Goal: Transaction & Acquisition: Purchase product/service

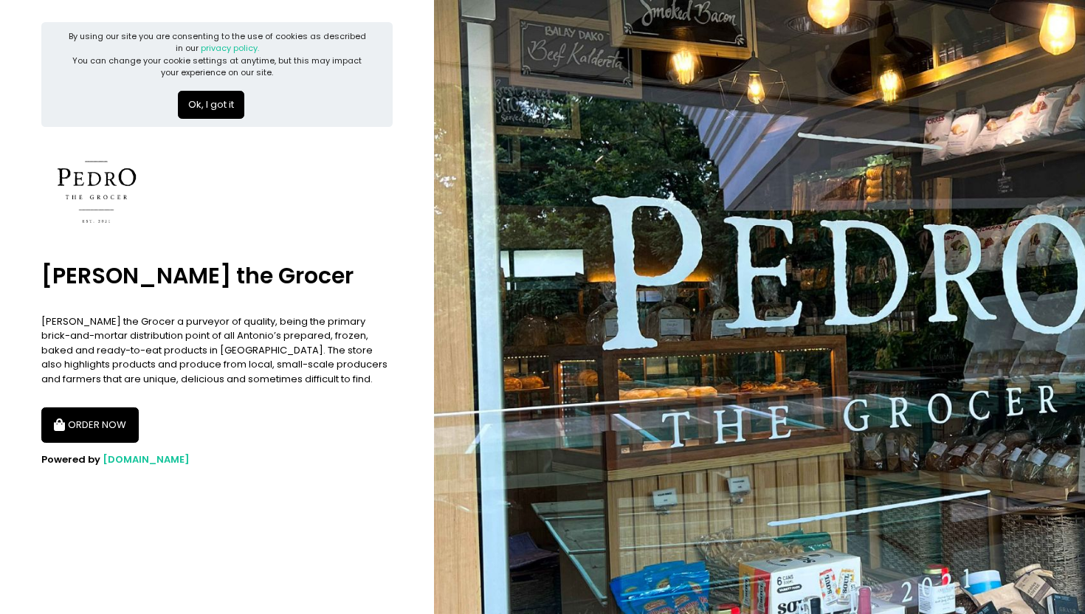
click at [111, 423] on button "ORDER NOW" at bounding box center [89, 424] width 97 height 35
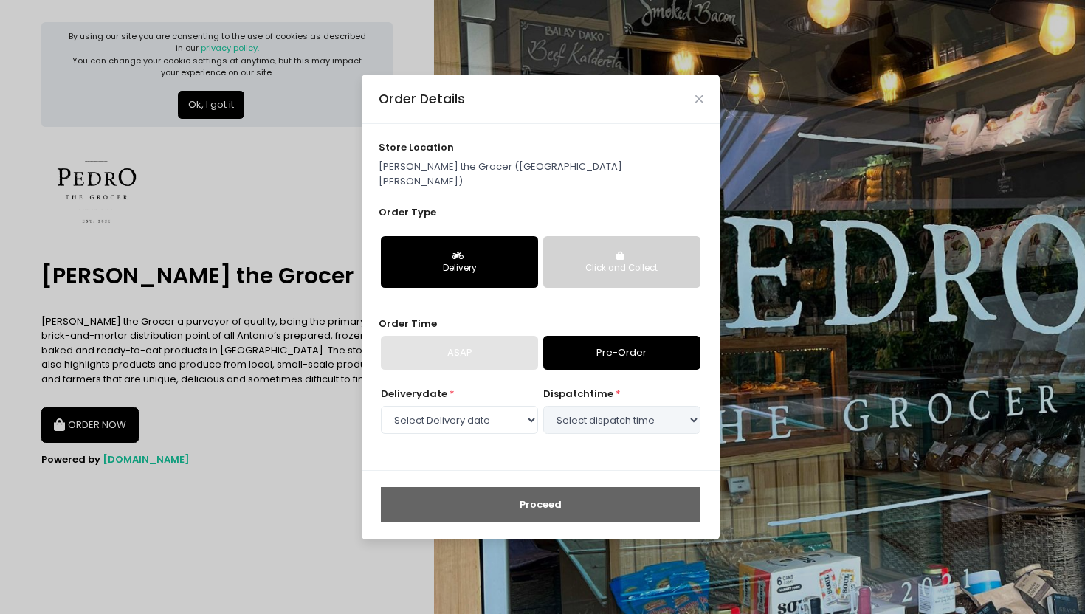
click at [693, 100] on div "Order Details" at bounding box center [541, 99] width 358 height 49
click at [697, 111] on div "Order Details" at bounding box center [541, 99] width 358 height 49
click at [698, 101] on icon "Close" at bounding box center [698, 99] width 7 height 11
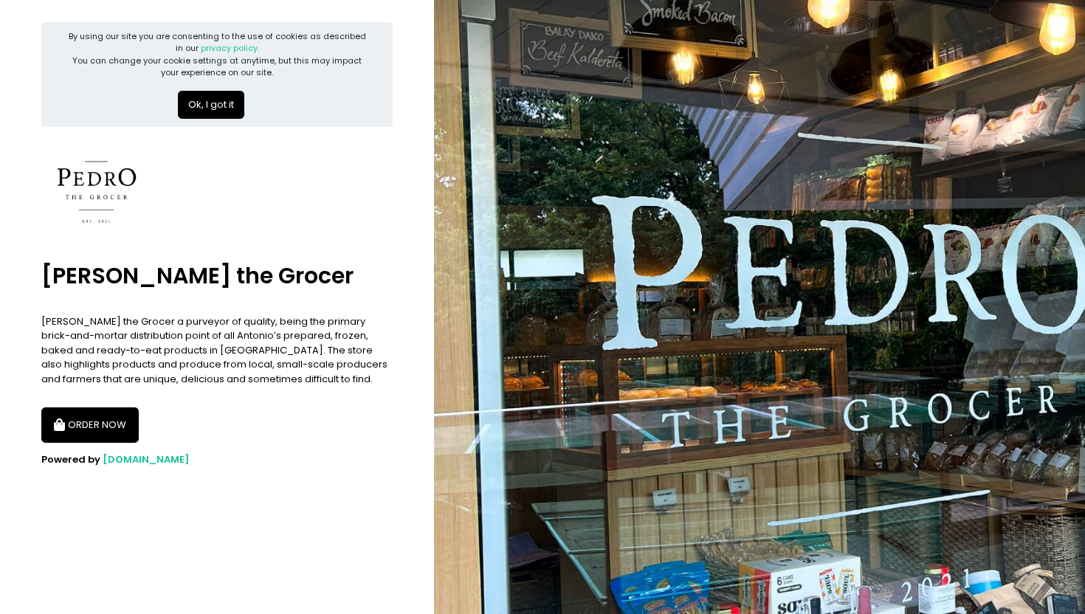
click at [107, 424] on button "ORDER NOW" at bounding box center [89, 424] width 97 height 35
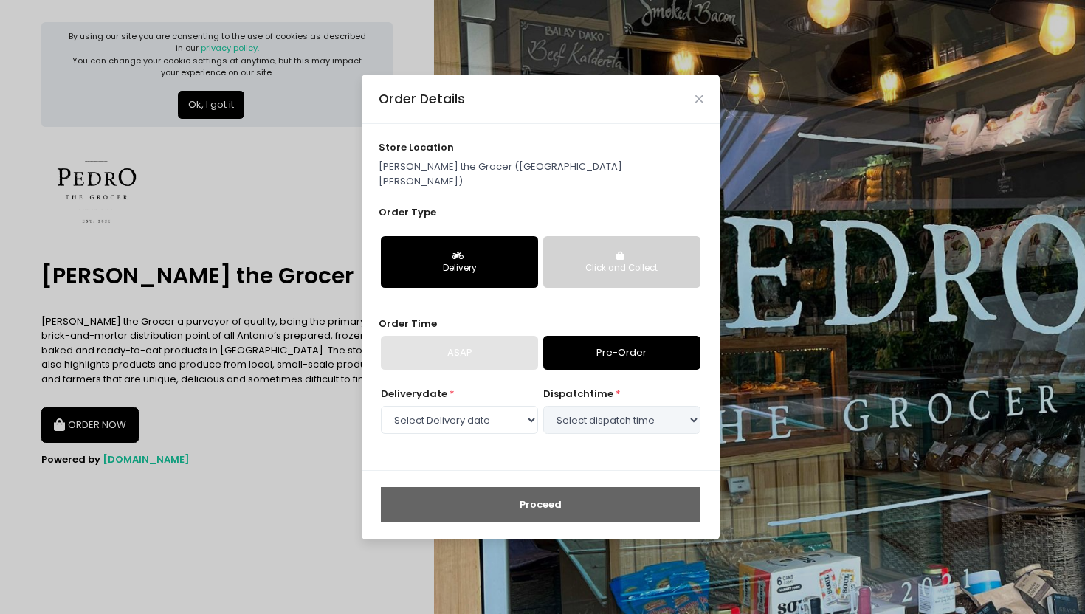
click at [604, 262] on div "Click and Collect" at bounding box center [621, 268] width 137 height 13
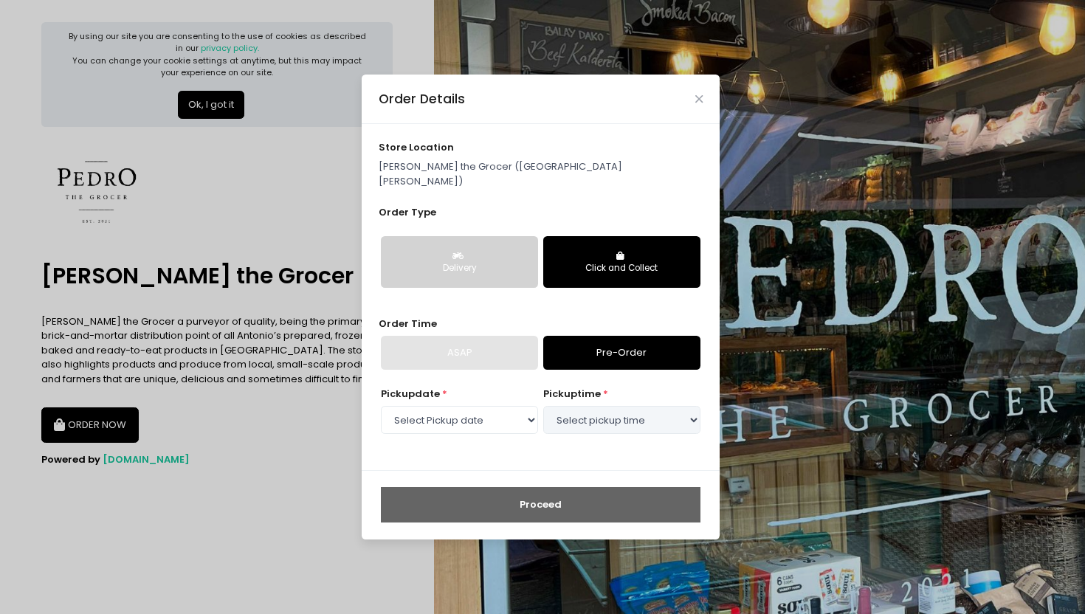
click at [480, 262] on div "Delivery" at bounding box center [459, 268] width 137 height 13
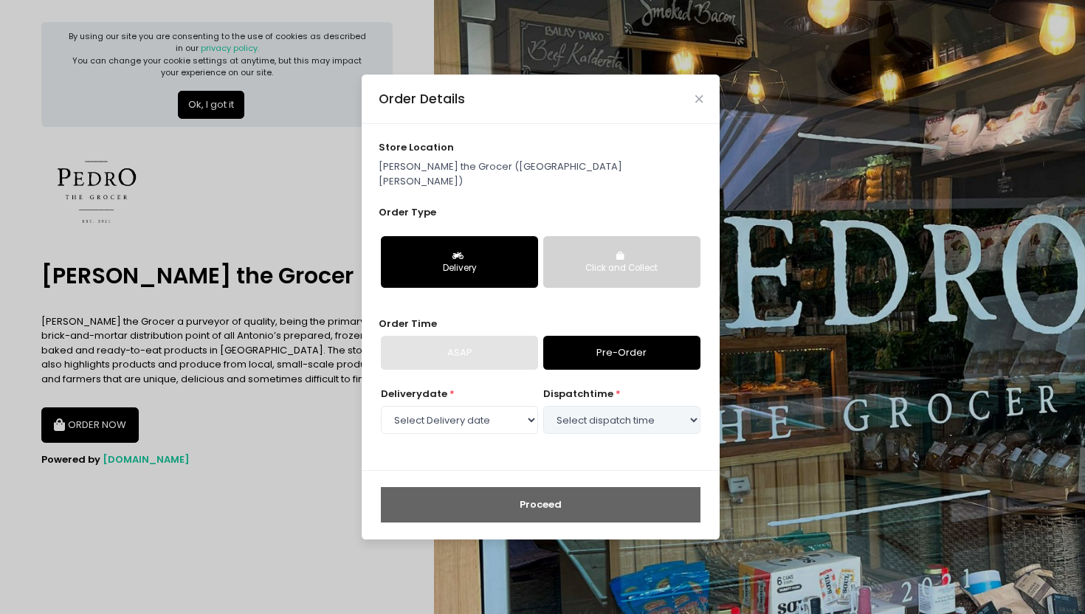
click at [501, 342] on div "ASAP" at bounding box center [459, 353] width 157 height 34
click at [597, 244] on button "Click and Collect" at bounding box center [621, 262] width 157 height 52
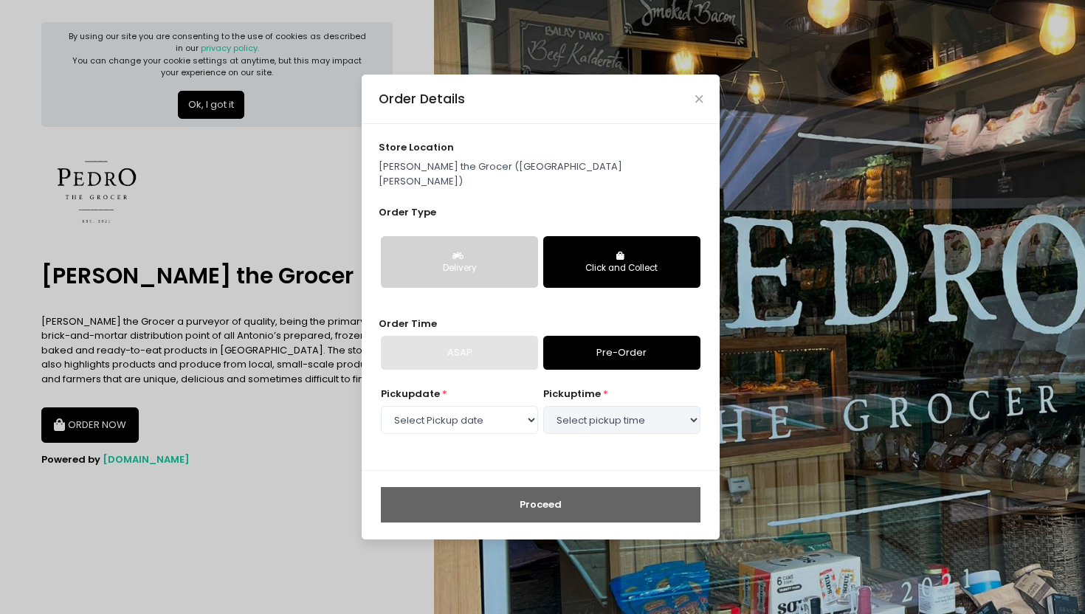
click at [477, 262] on div "Delivery" at bounding box center [459, 268] width 137 height 13
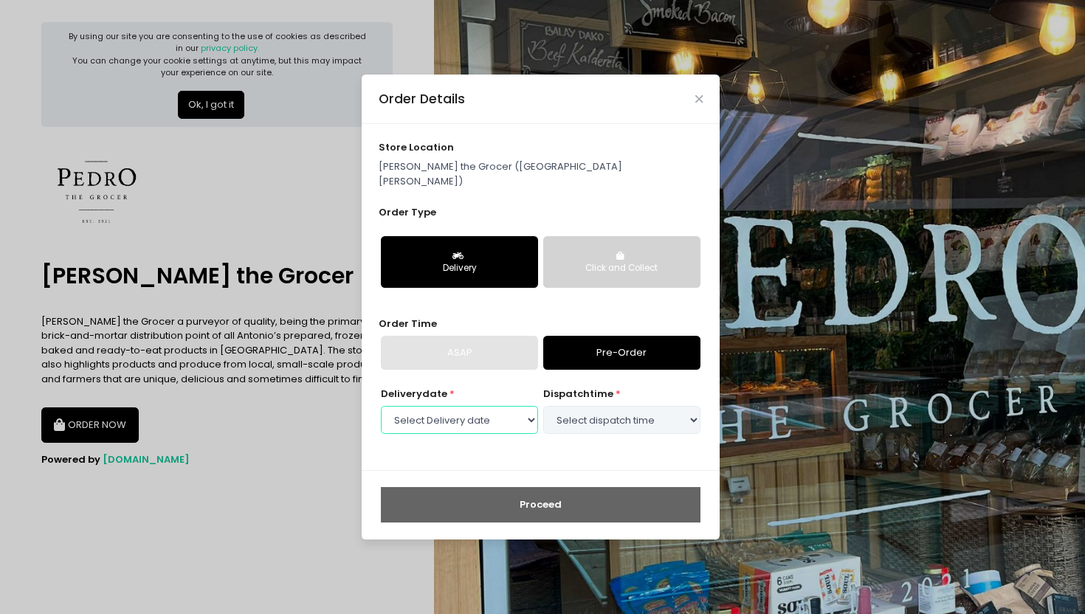
click at [489, 411] on select "Select Delivery date [DATE] [DATE] [DATE] [DATE] [DATE] [DATE] [DATE]" at bounding box center [459, 420] width 157 height 28
click at [381, 406] on select "Select Delivery date [DATE] [DATE] [DATE] [DATE] [DATE] [DATE] [DATE]" at bounding box center [459, 420] width 157 height 28
click at [595, 425] on select "Select Delivery date [DATE] [DATE] [DATE] [DATE] [DATE] [DATE] [DATE]" at bounding box center [541, 420] width 320 height 28
select select "[DATE]"
click at [381, 406] on select "Select Delivery date [DATE] [DATE] [DATE] [DATE] [DATE] [DATE] [DATE]" at bounding box center [459, 420] width 157 height 28
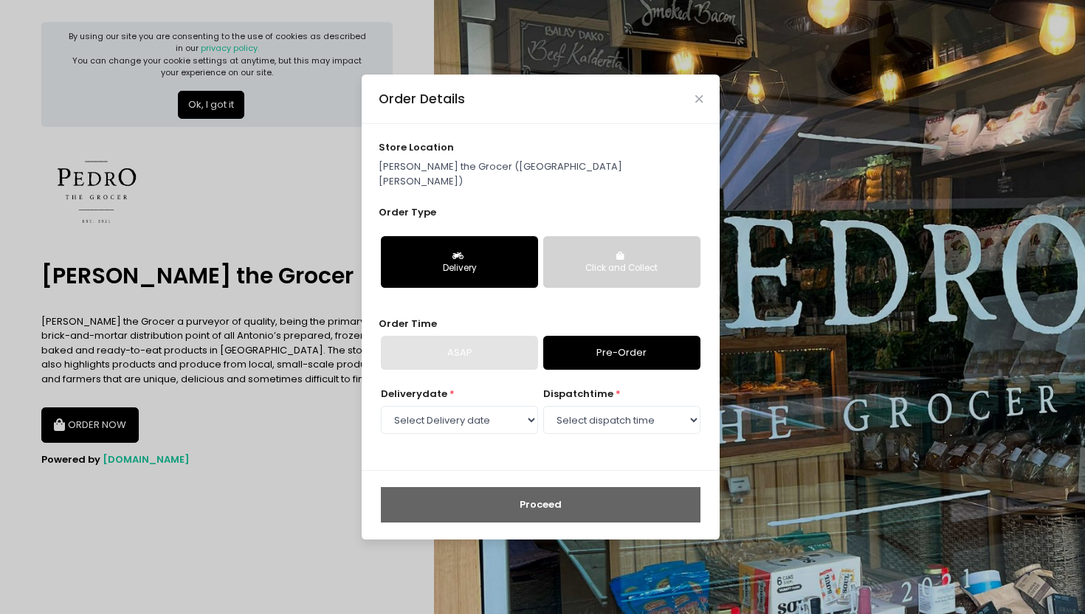
select select "09:30"
click at [543, 406] on select "Select dispatch time 09:00 AM - 09:30 AM 09:30 AM - 10:00 AM 10:00 AM - 10:30 A…" at bounding box center [621, 420] width 157 height 28
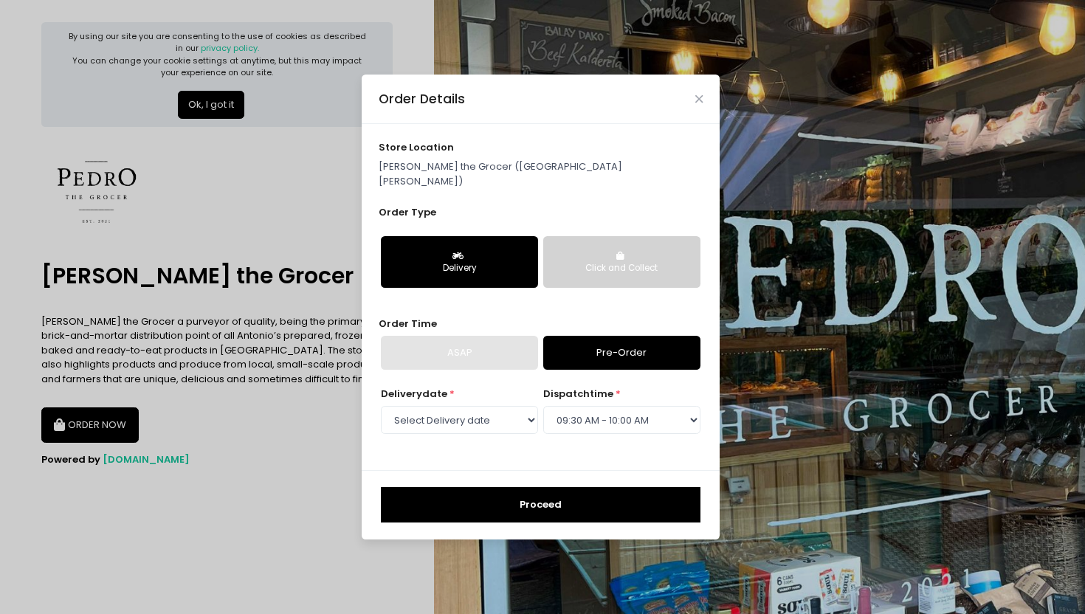
click at [570, 500] on button "Proceed" at bounding box center [541, 504] width 320 height 35
